Goal: Transaction & Acquisition: Purchase product/service

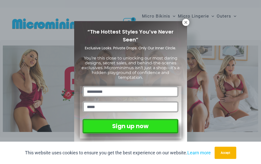
click at [186, 24] on icon at bounding box center [185, 22] width 5 height 5
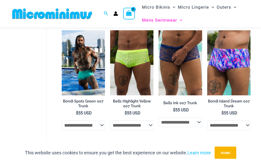
scroll to position [154, 0]
click at [158, 30] on img at bounding box center [158, 30] width 0 height 0
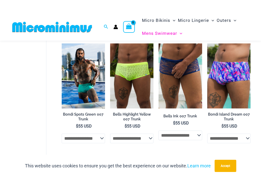
scroll to position [227, 0]
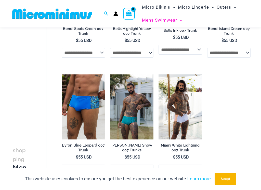
click at [62, 75] on img at bounding box center [62, 75] width 0 height 0
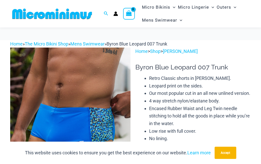
scroll to position [10, 0]
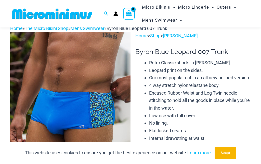
click at [227, 159] on button "Accept" at bounding box center [225, 153] width 22 height 12
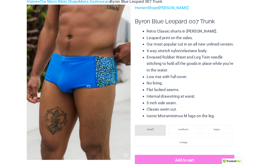
scroll to position [0, 0]
